Goal: Find specific page/section: Find specific page/section

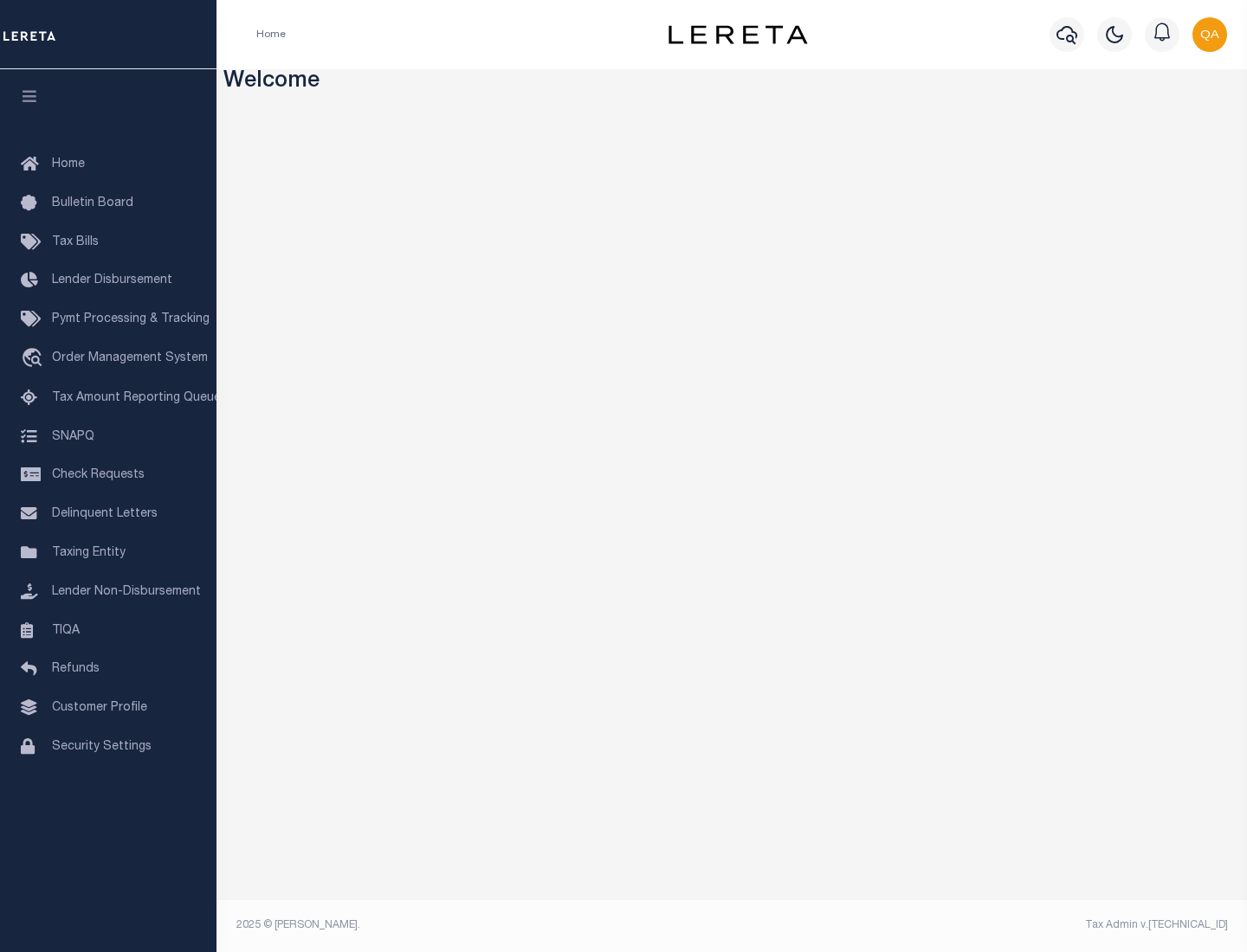
click at [108, 475] on span "Check Requests" at bounding box center [98, 475] width 92 height 12
select select "50"
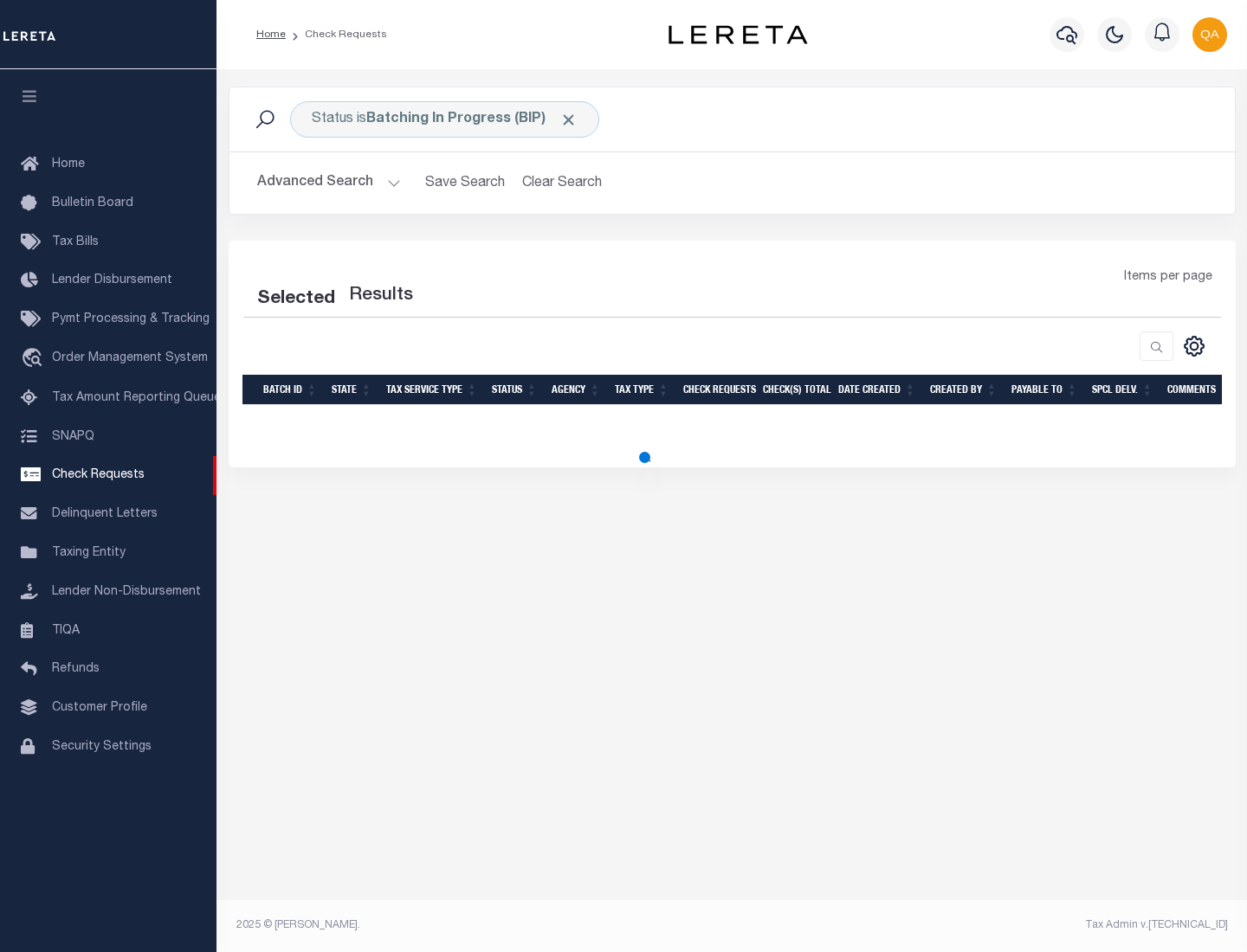
select select "50"
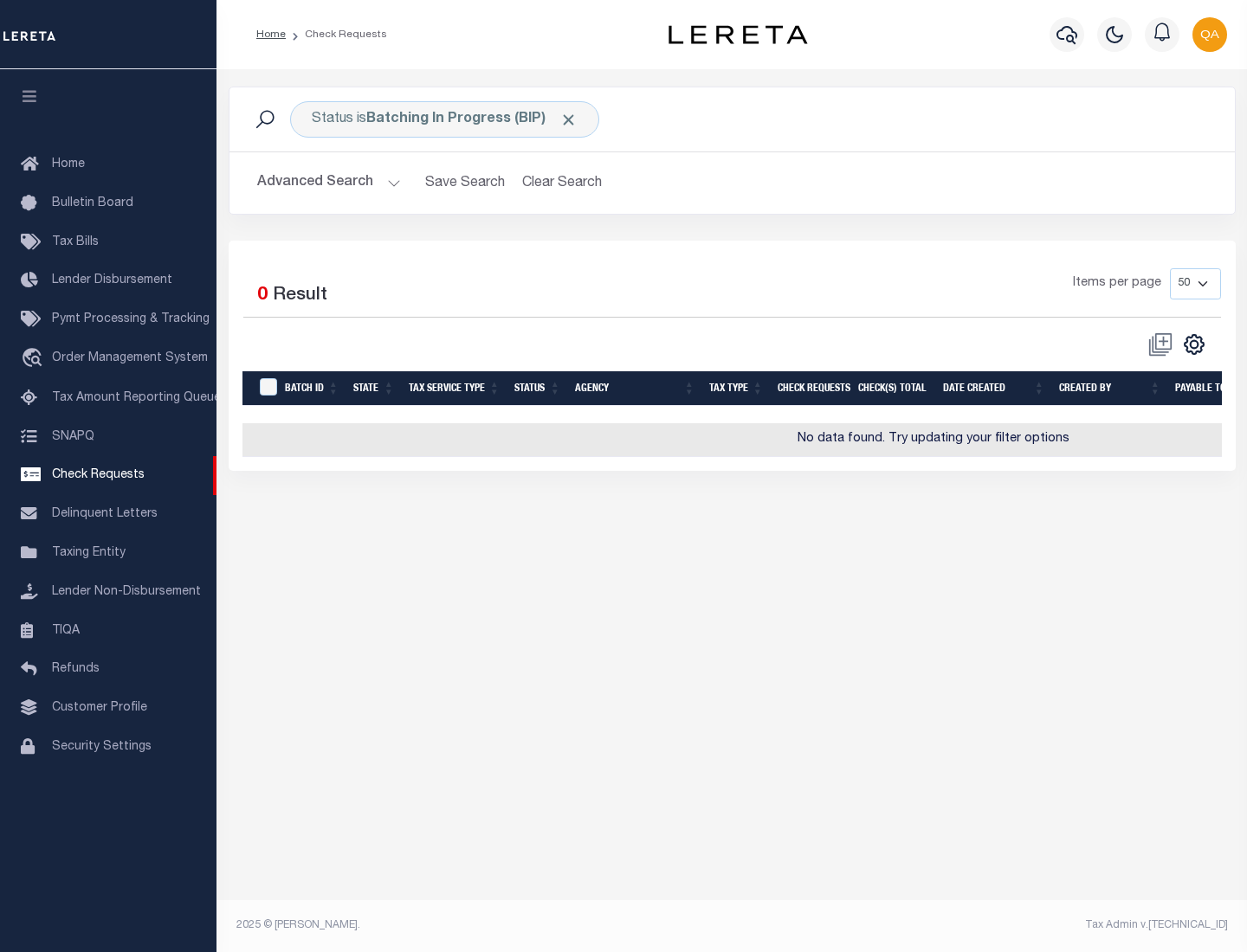
click at [569, 119] on span "Click to Remove" at bounding box center [569, 120] width 19 height 19
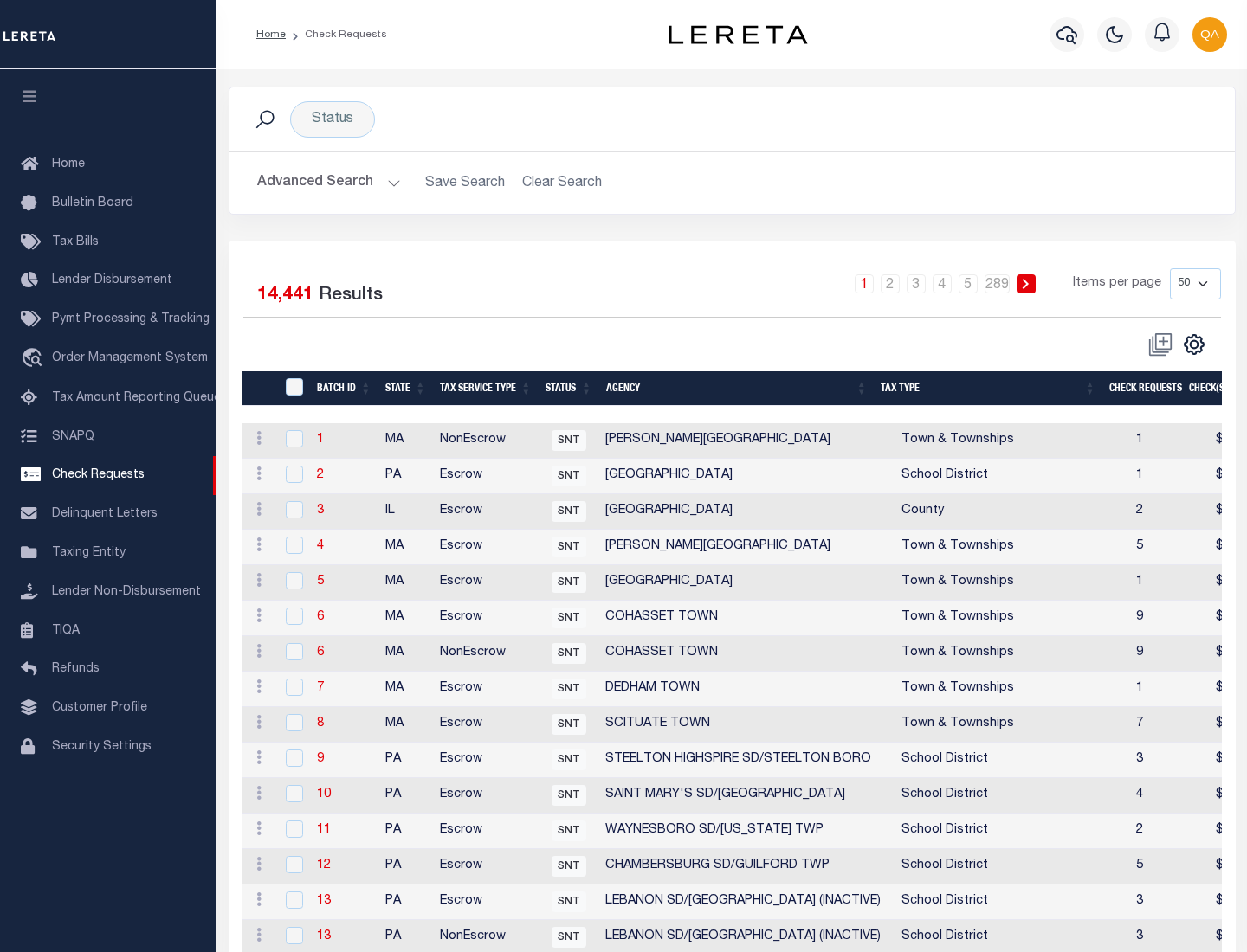
scroll to position [835, 0]
